Goal: Transaction & Acquisition: Purchase product/service

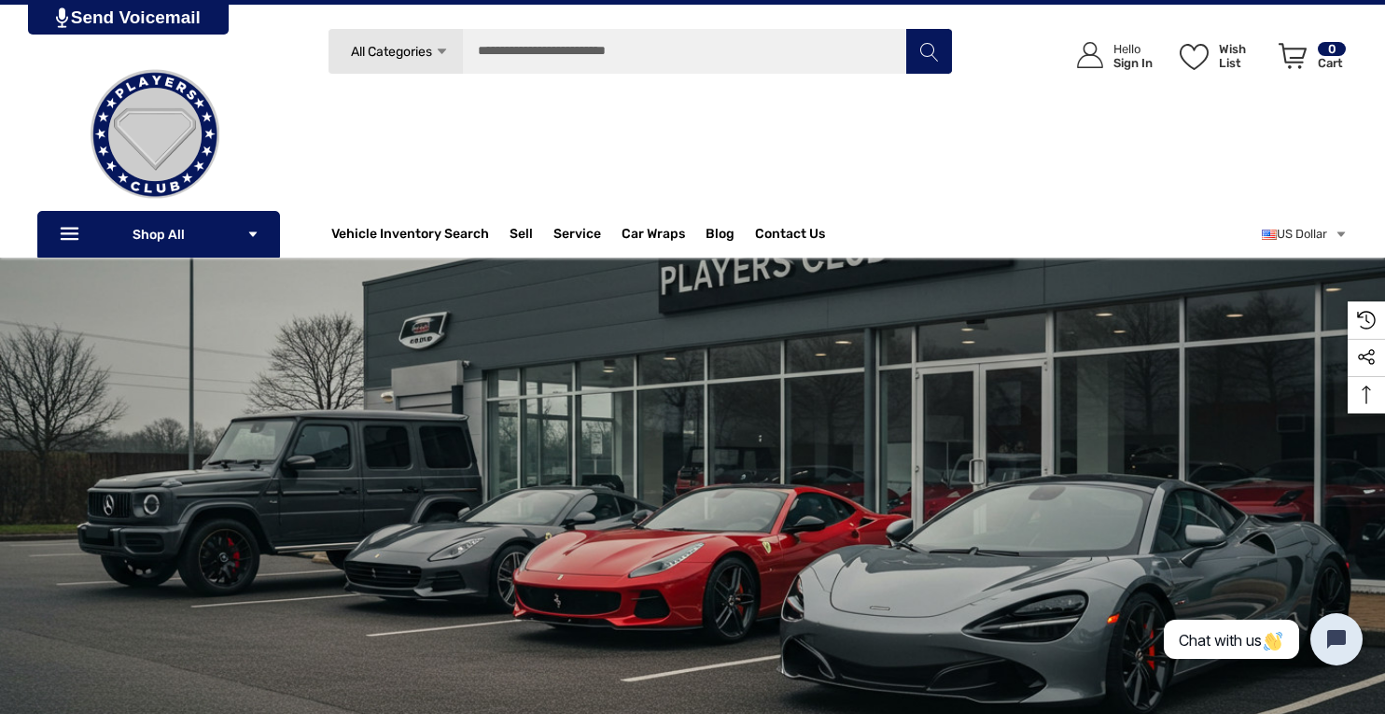
scroll to position [40, 0]
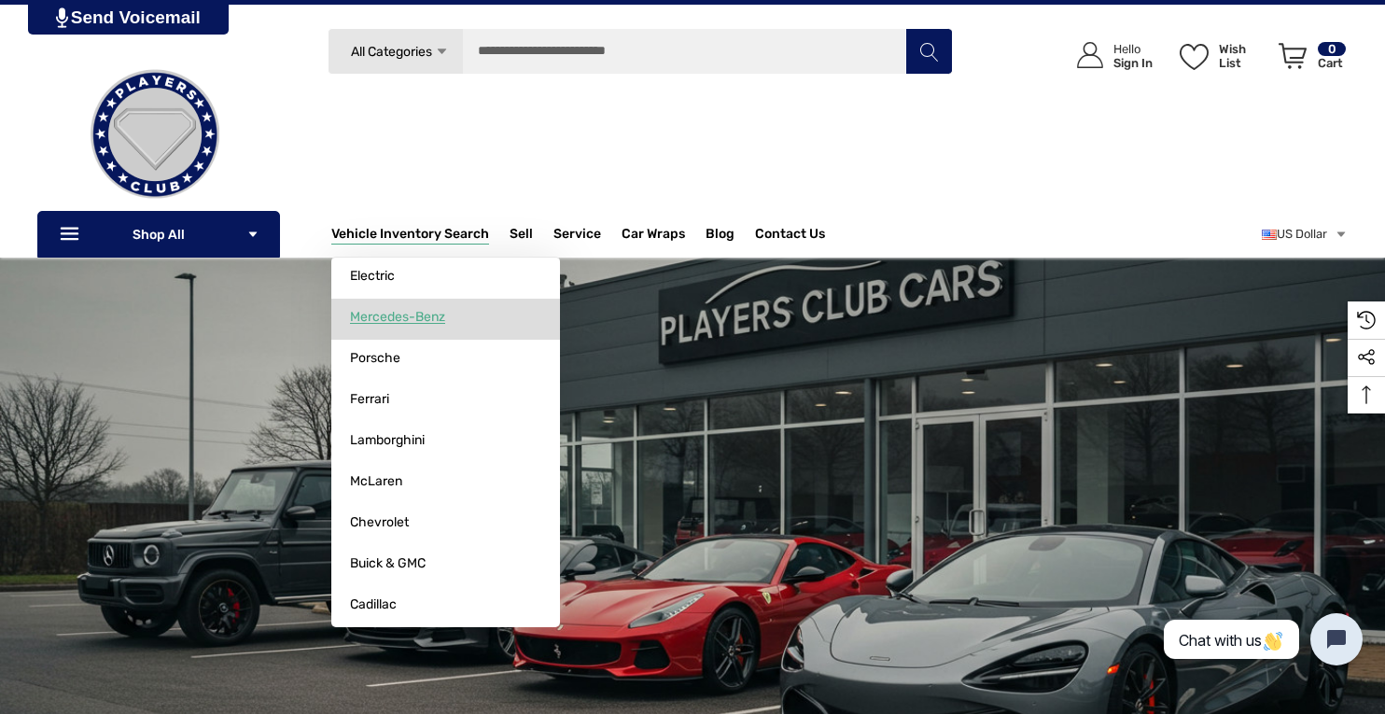
click at [383, 313] on span "Mercedes-Benz" at bounding box center [397, 317] width 95 height 17
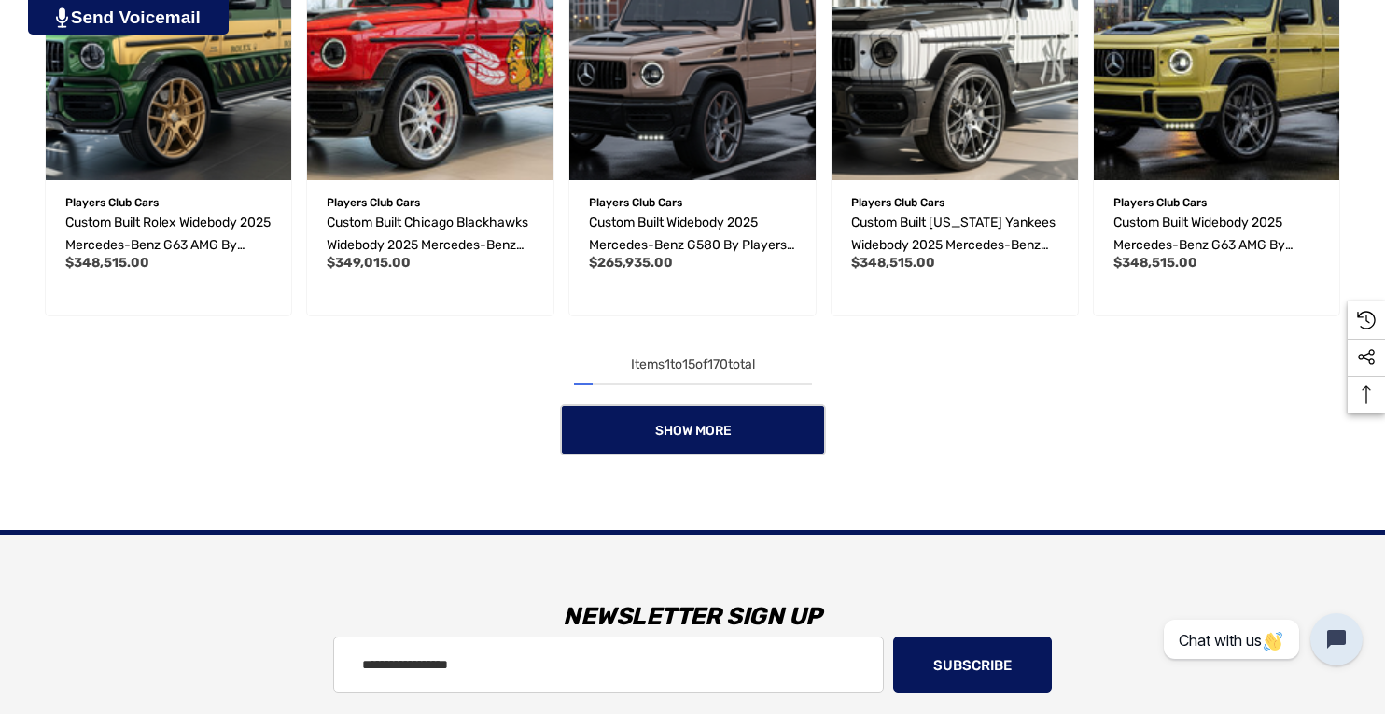
scroll to position [1552, 0]
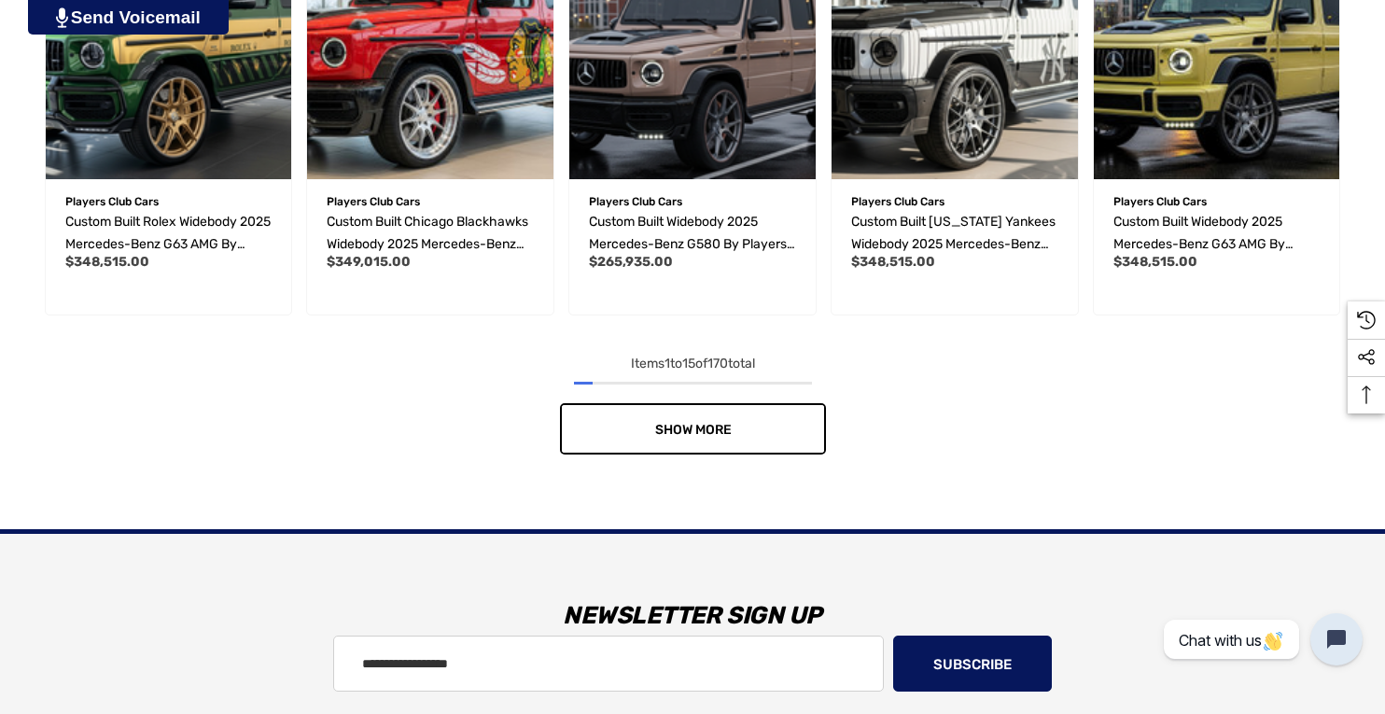
click at [696, 435] on link "Show More" at bounding box center [693, 428] width 266 height 51
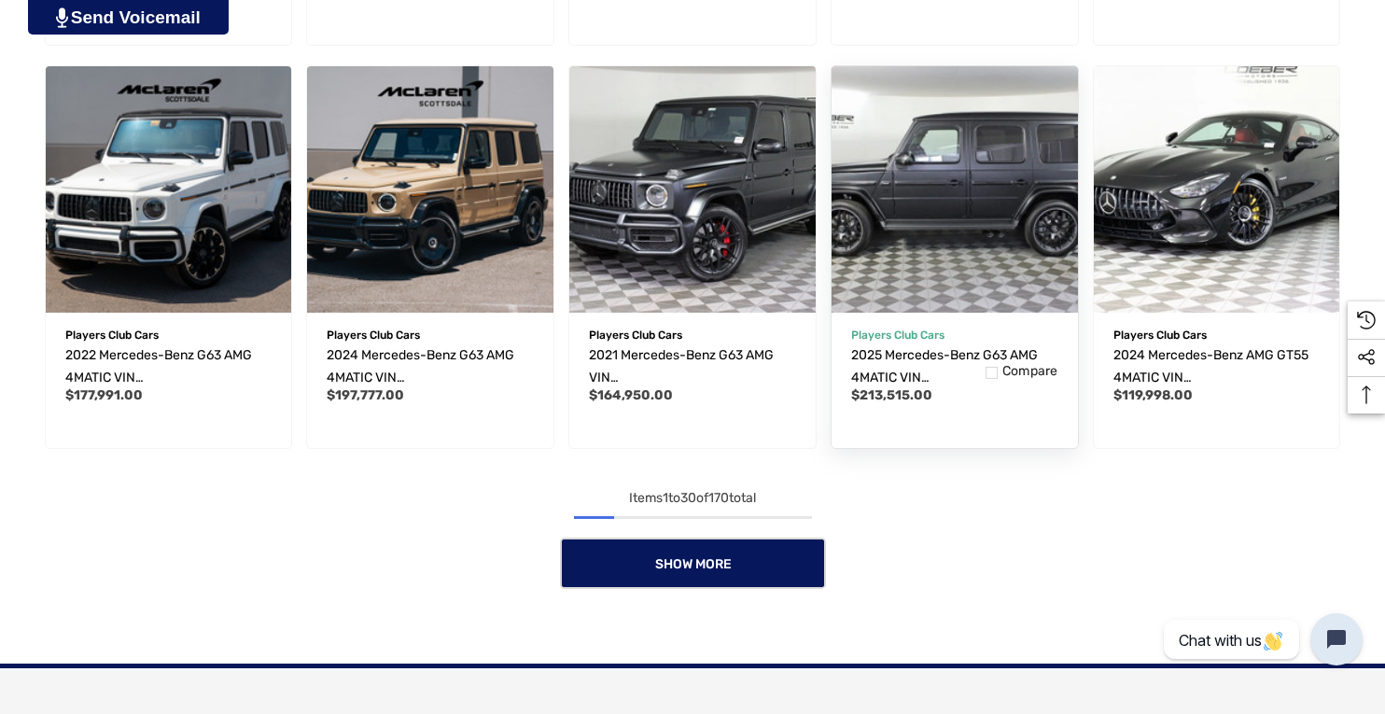
scroll to position [2630, 0]
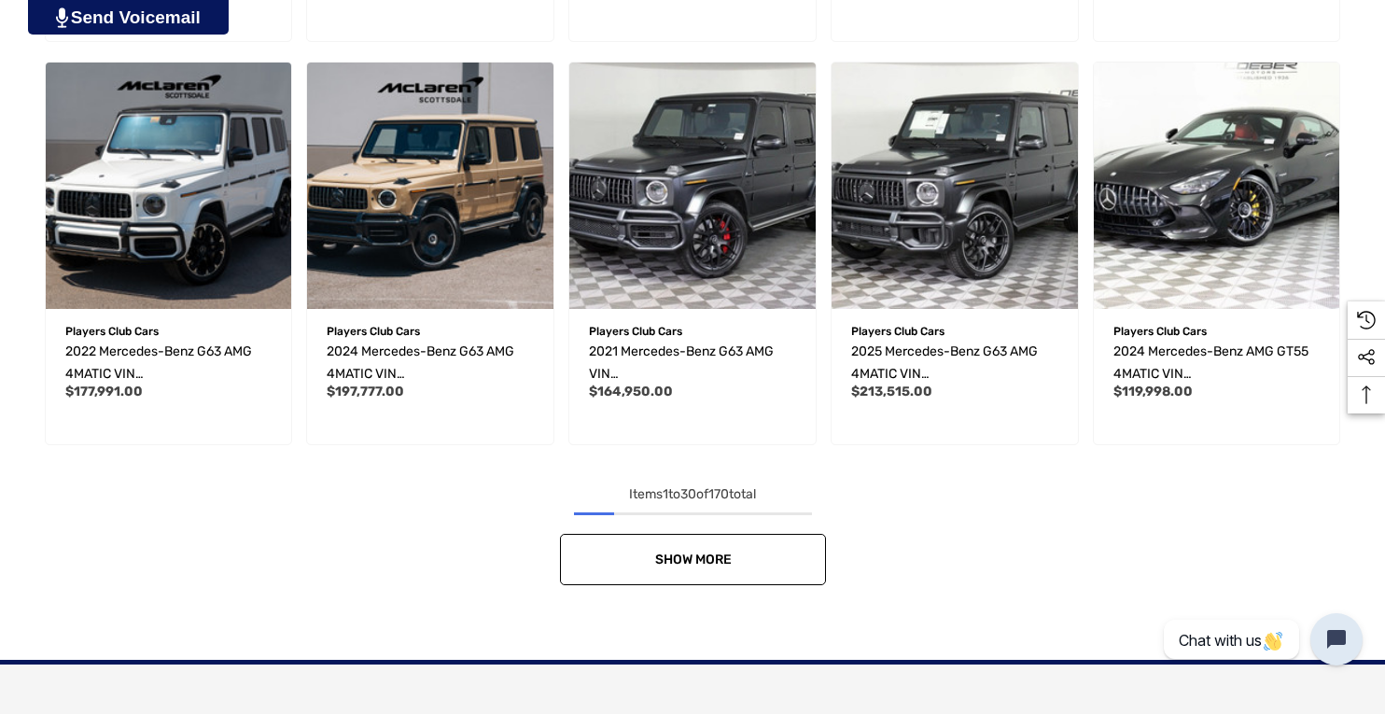
click at [717, 542] on link "Show More" at bounding box center [693, 559] width 266 height 51
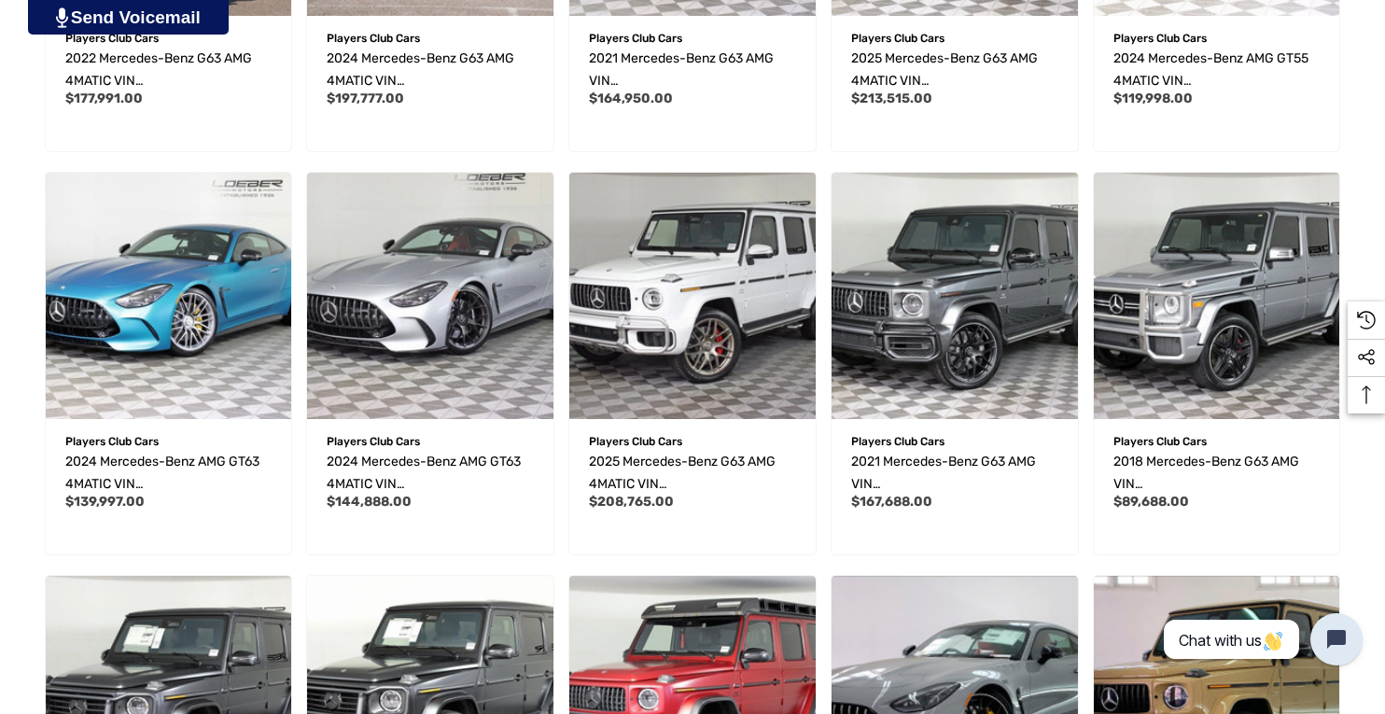
scroll to position [2924, 0]
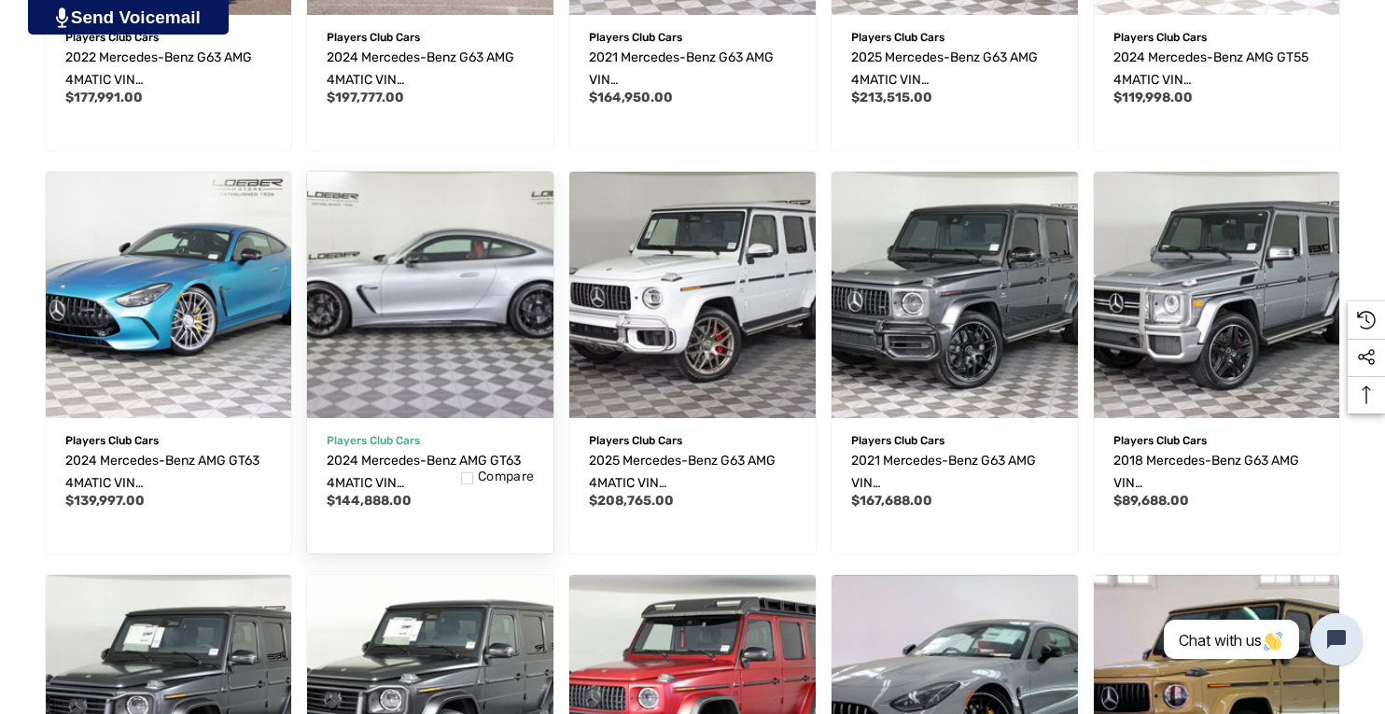
click at [451, 327] on img "2024 Mercedes-Benz AMG GT63 4MATIC VIN W1KRJ7JB0RF000528,$144,888.00\a" at bounding box center [430, 295] width 271 height 271
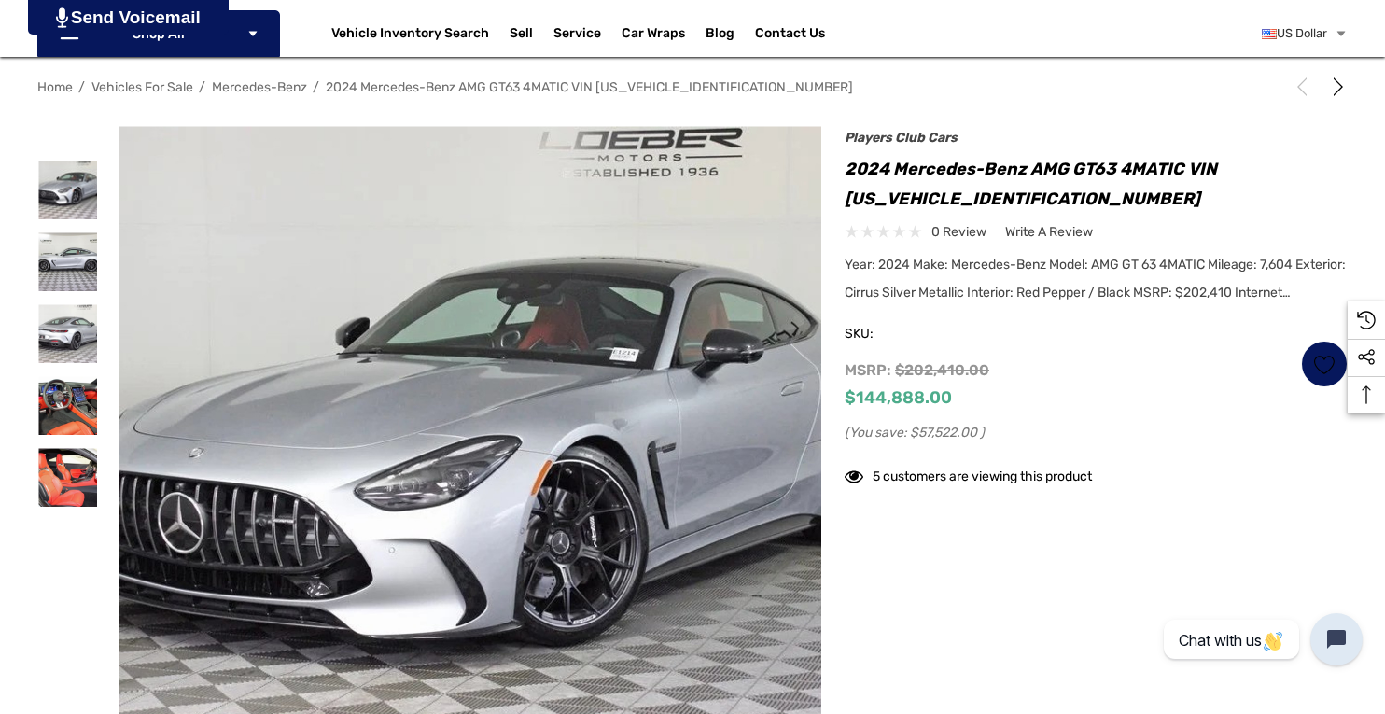
scroll to position [234, 0]
click at [68, 253] on img at bounding box center [67, 260] width 59 height 59
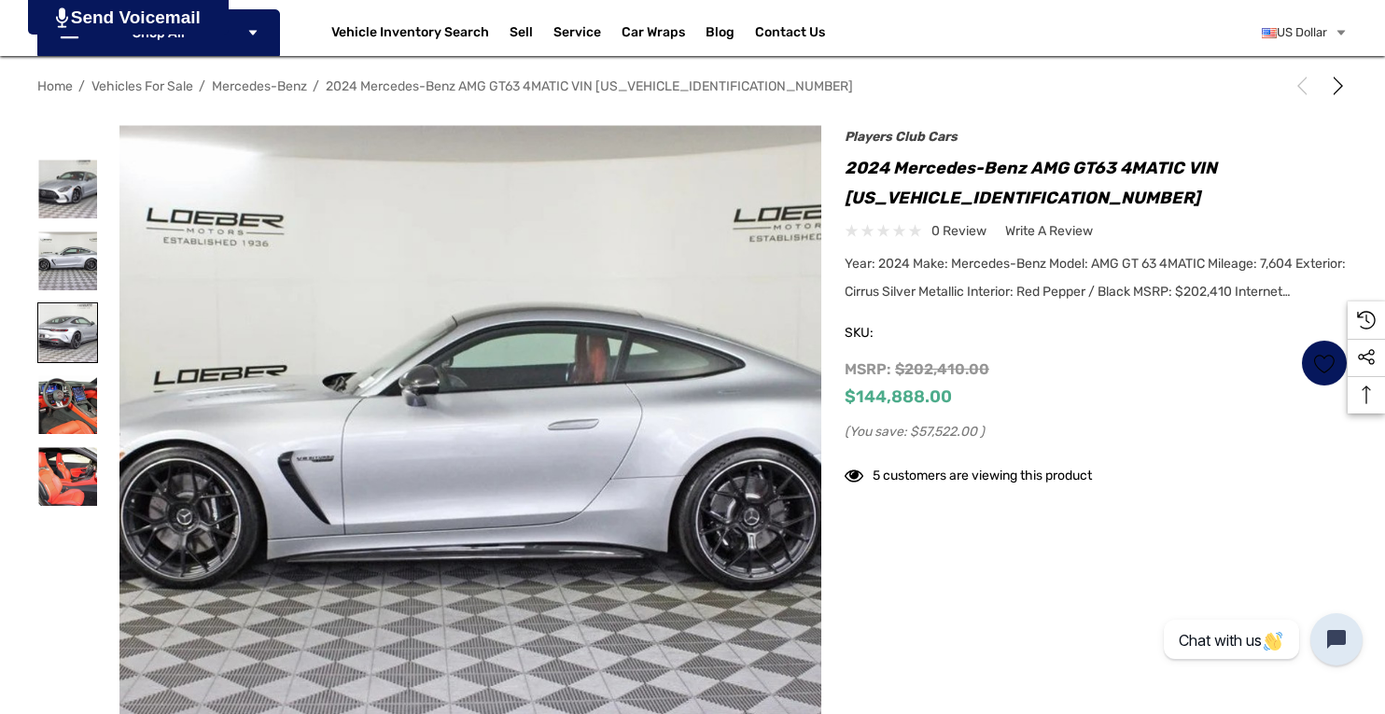
click at [48, 320] on img at bounding box center [67, 332] width 59 height 59
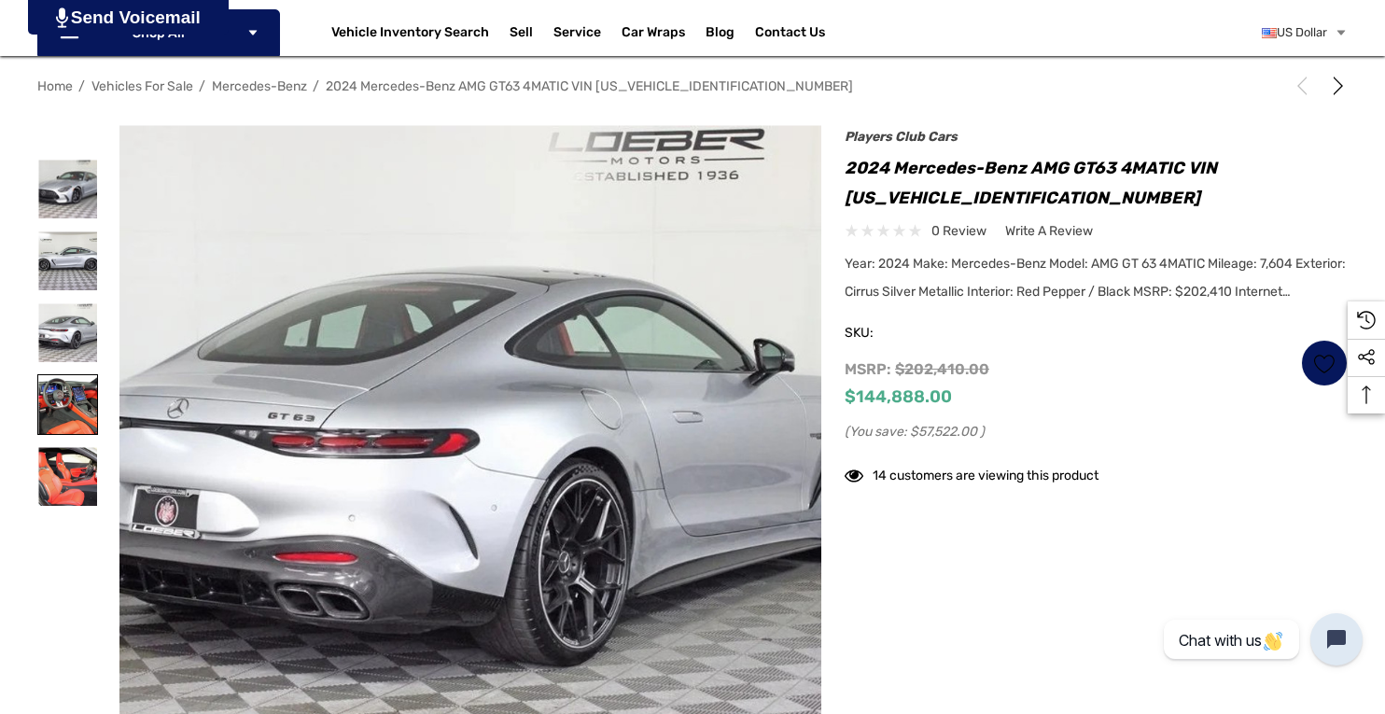
click at [51, 411] on img at bounding box center [67, 404] width 59 height 59
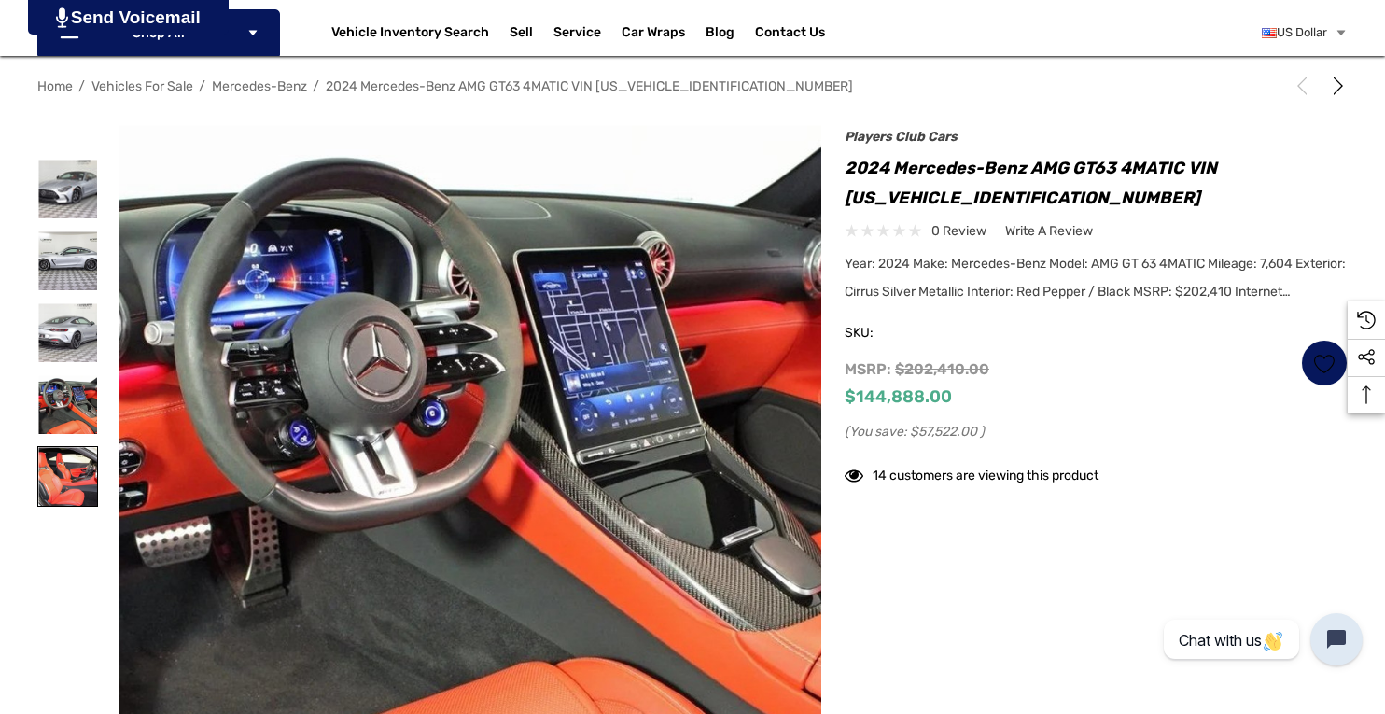
click at [56, 483] on img at bounding box center [67, 476] width 59 height 59
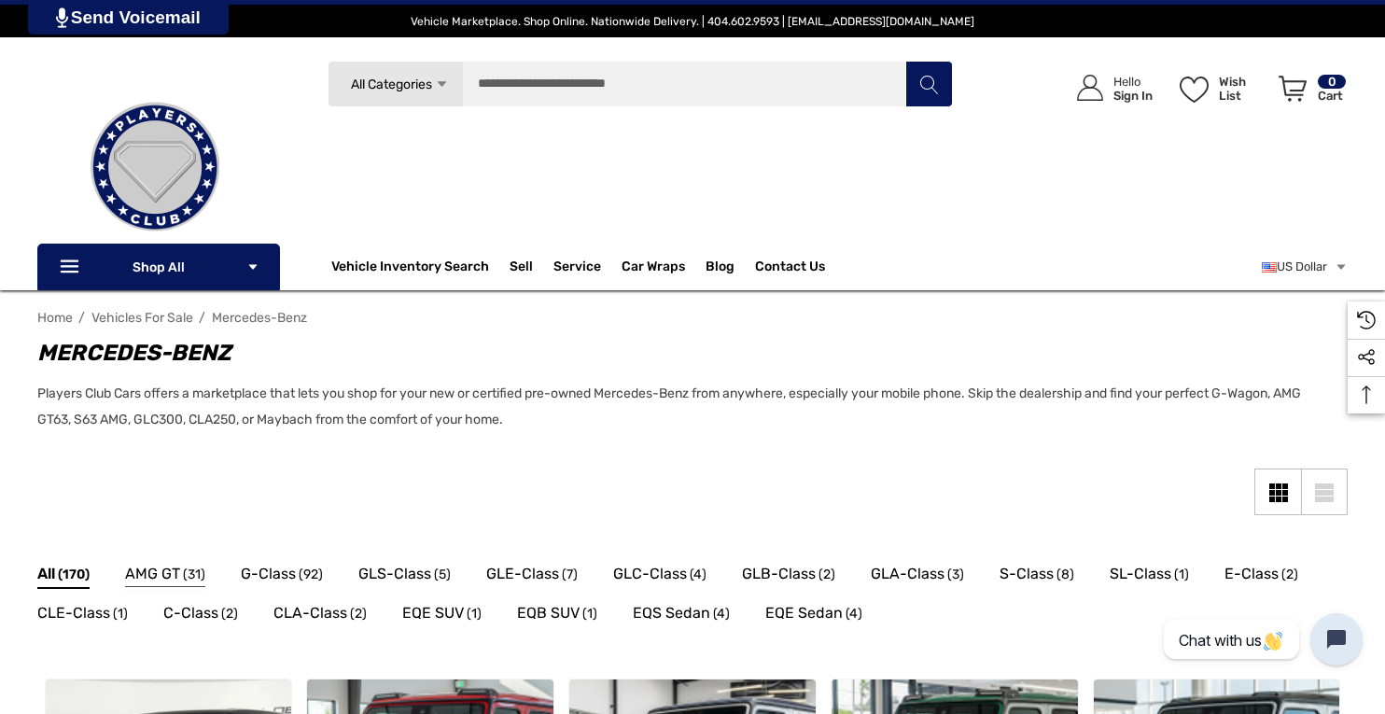
click at [172, 569] on span "AMG GT" at bounding box center [152, 574] width 55 height 24
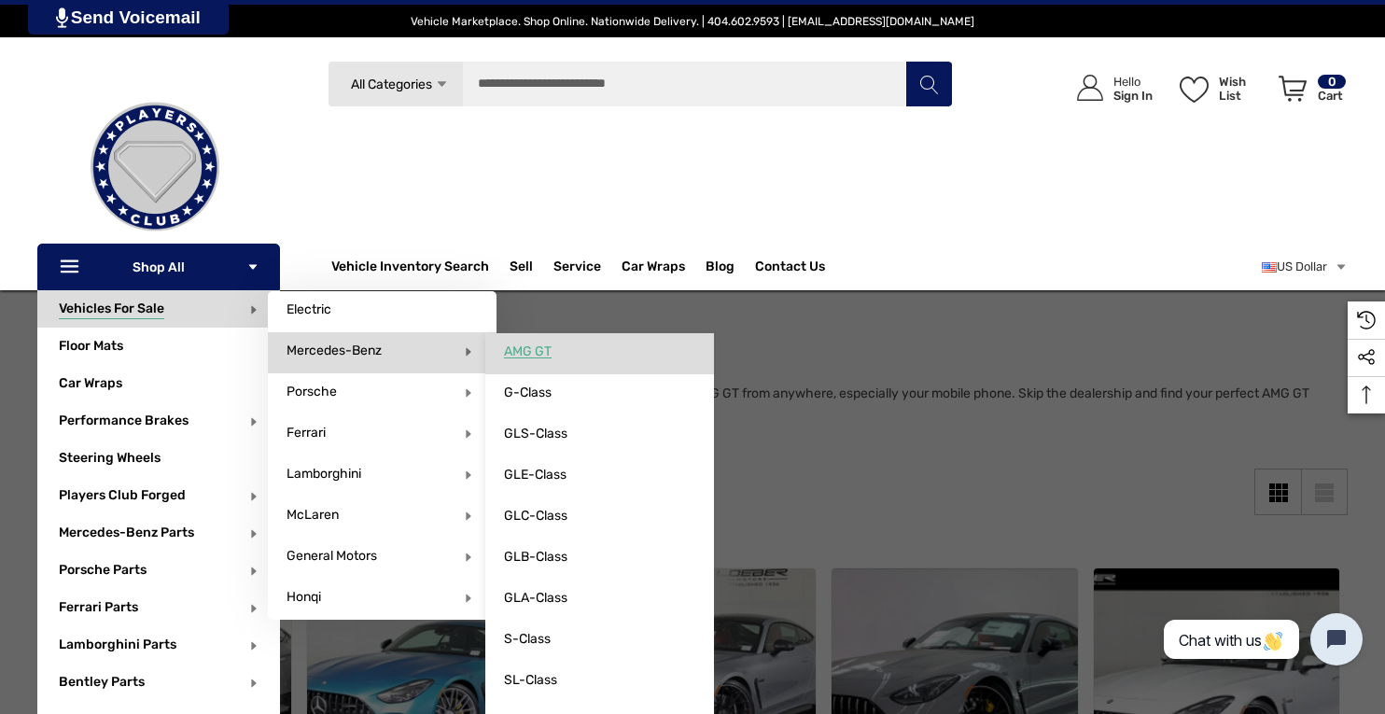
click at [541, 349] on span "AMG GT" at bounding box center [528, 351] width 48 height 17
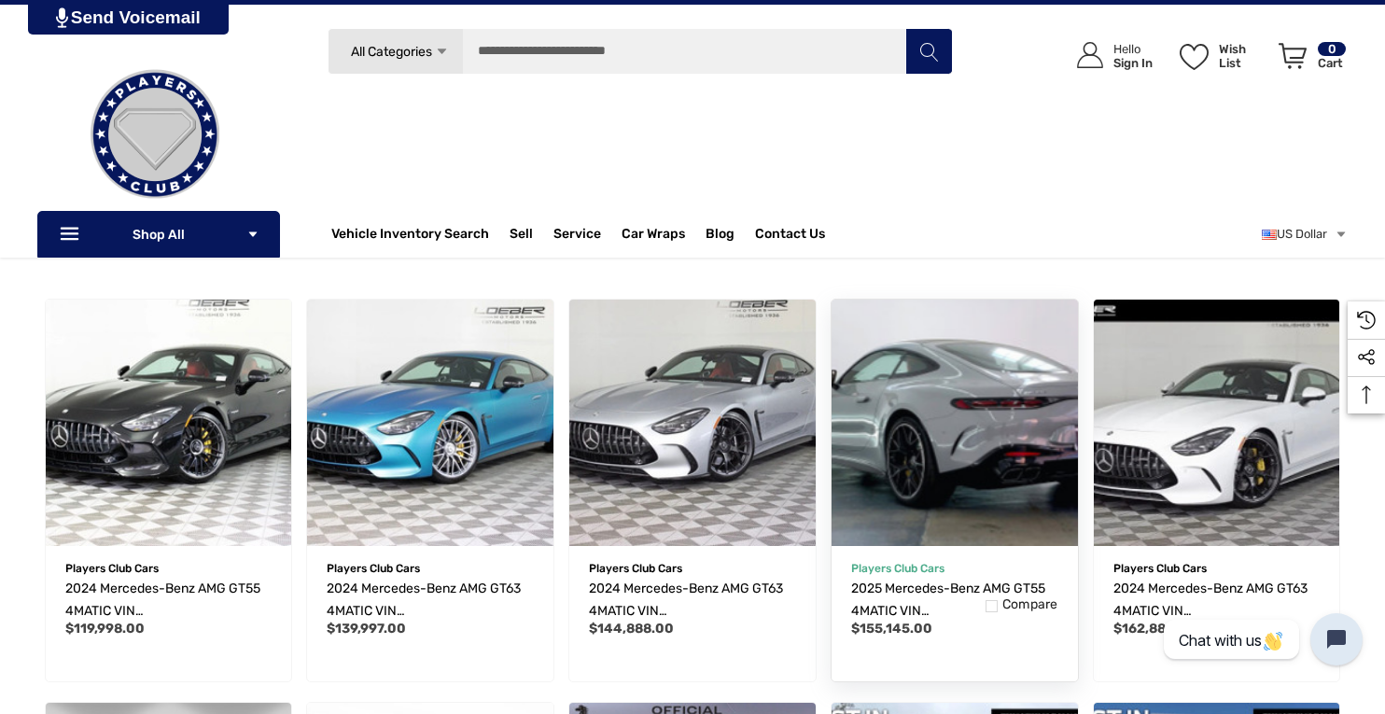
scroll to position [266, 0]
